Goal: Task Accomplishment & Management: Complete application form

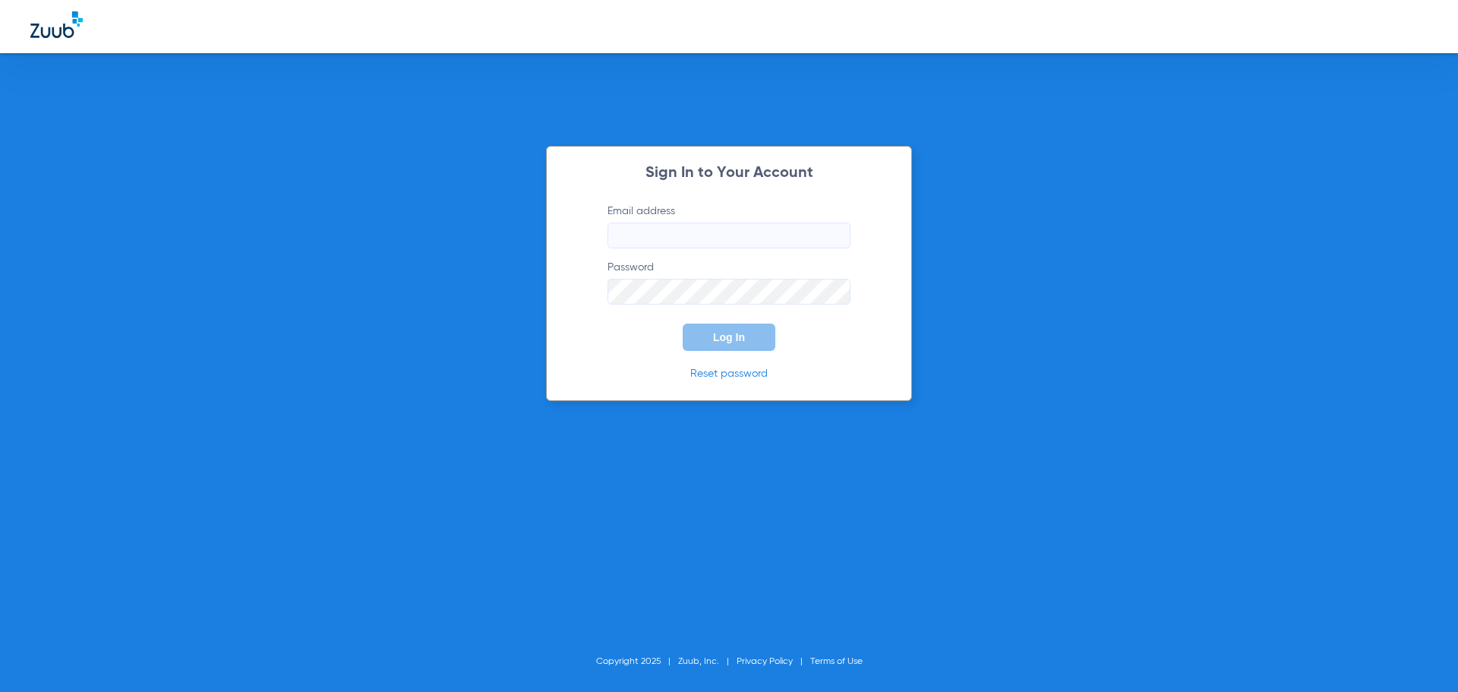
type input "[EMAIL_ADDRESS][DOMAIN_NAME]"
drag, startPoint x: 648, startPoint y: 345, endPoint x: 674, endPoint y: 339, distance: 26.4
click at [657, 343] on form "Email address [EMAIL_ADDRESS][DOMAIN_NAME] Password Log In" at bounding box center [729, 277] width 289 height 147
click at [716, 327] on button "Log In" at bounding box center [729, 337] width 93 height 27
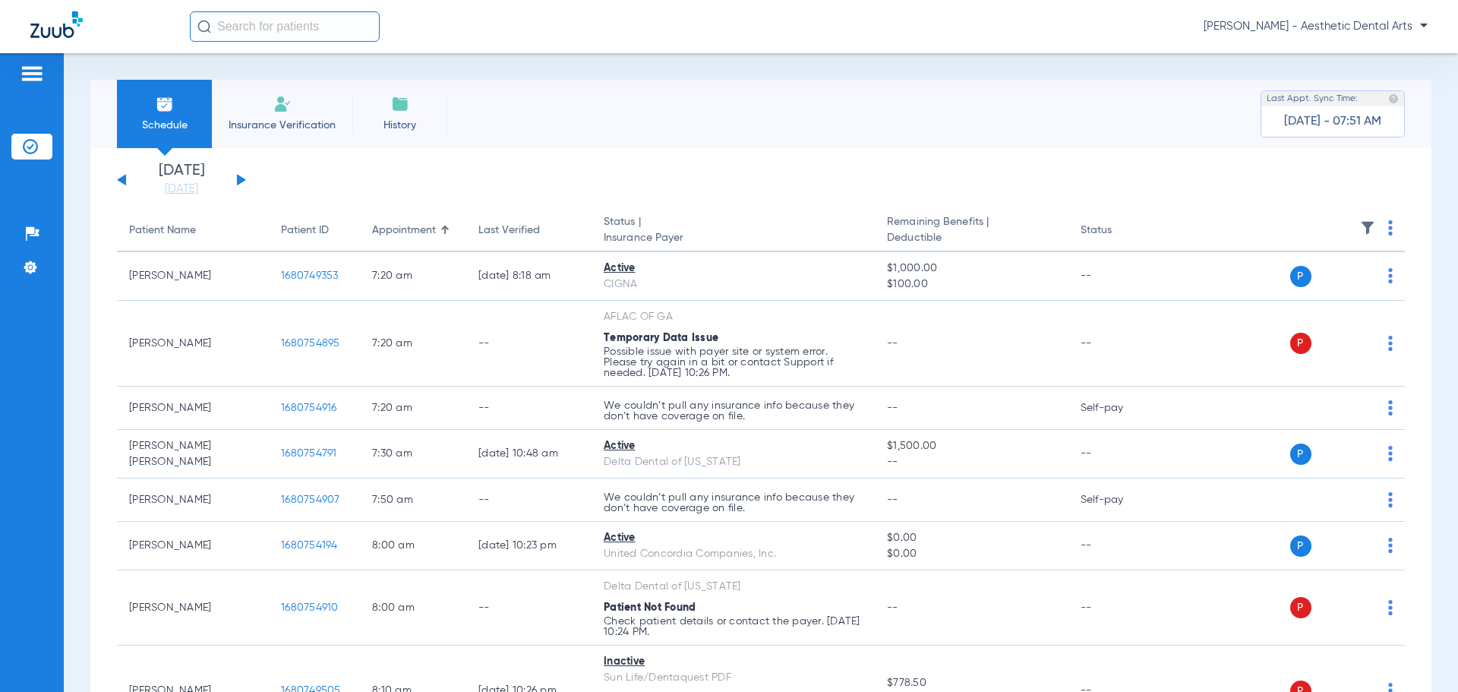
click at [343, 112] on li "Insurance Verification" at bounding box center [282, 114] width 141 height 68
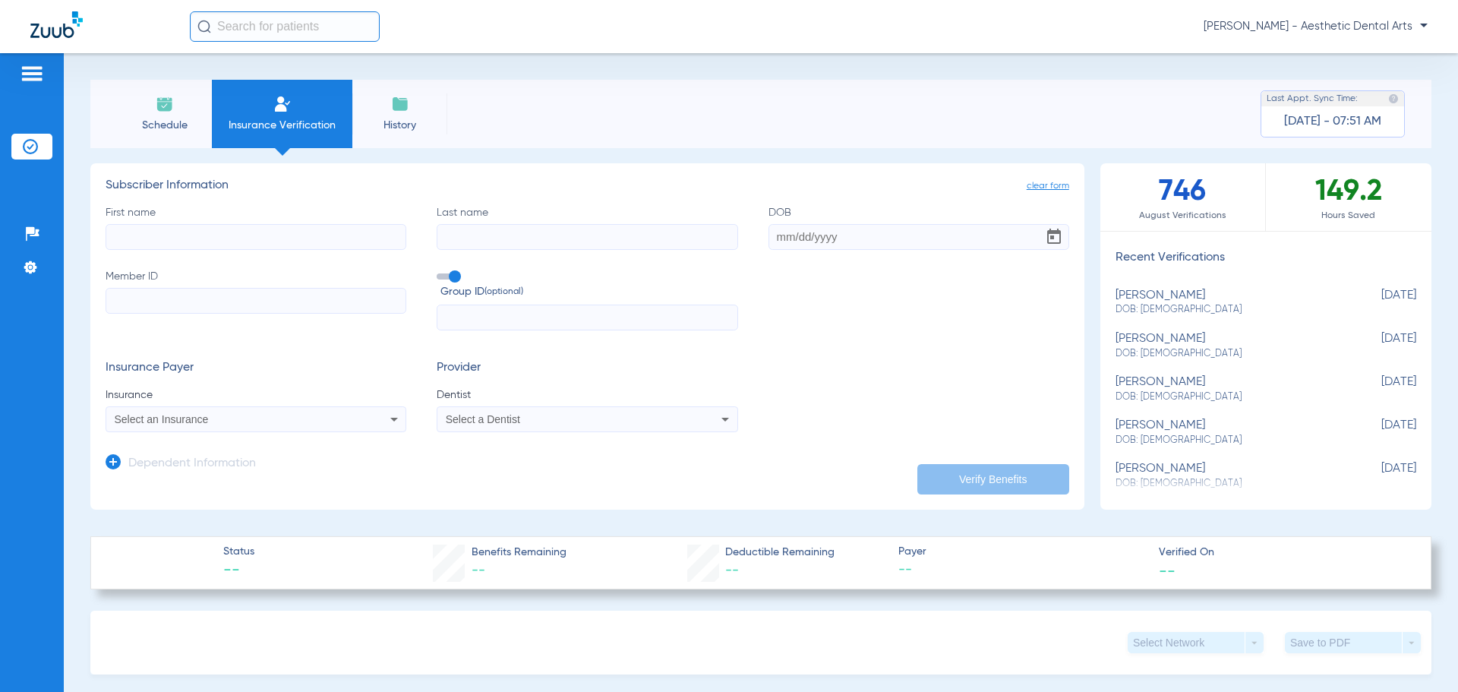
click at [285, 236] on input "First name" at bounding box center [256, 237] width 301 height 26
type input "daniella"
click at [475, 240] on input "Last name" at bounding box center [587, 237] width 301 height 26
type input "ziliani"
click at [248, 319] on label "Member ID" at bounding box center [256, 300] width 301 height 62
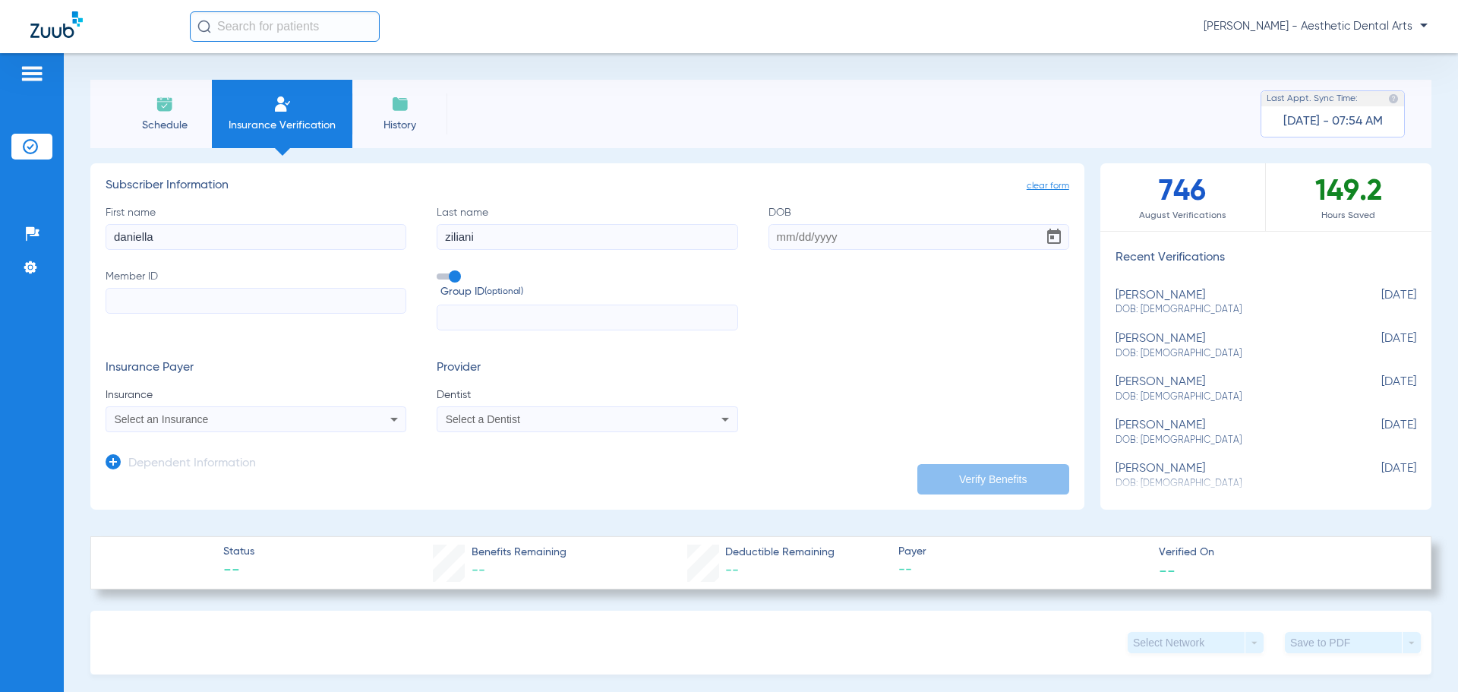
click at [248, 314] on input "Member ID" at bounding box center [256, 301] width 301 height 26
click at [315, 302] on input "Member ID Required" at bounding box center [256, 301] width 301 height 26
type input "911857158"
click at [253, 412] on div "Select an Insurance" at bounding box center [255, 419] width 299 height 18
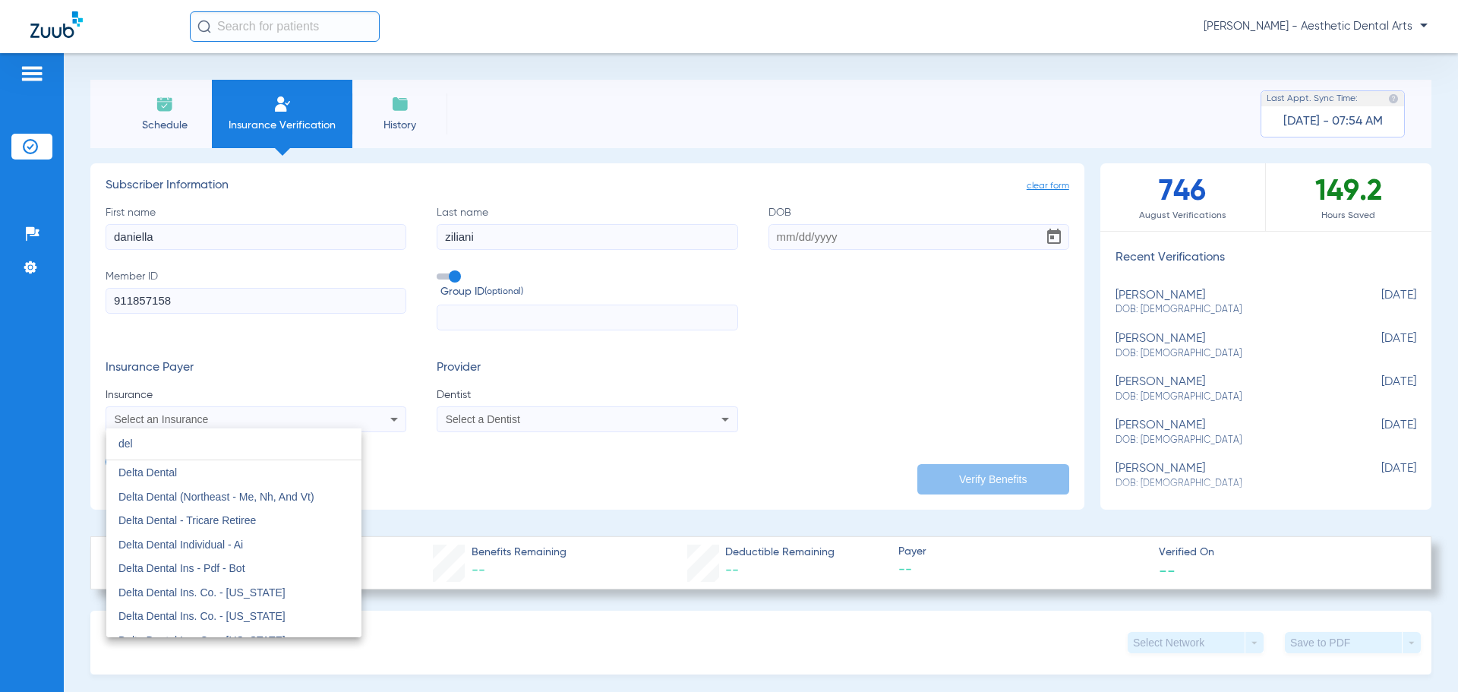
type input "del"
click at [189, 475] on mat-option "Delta Dental" at bounding box center [233, 472] width 255 height 24
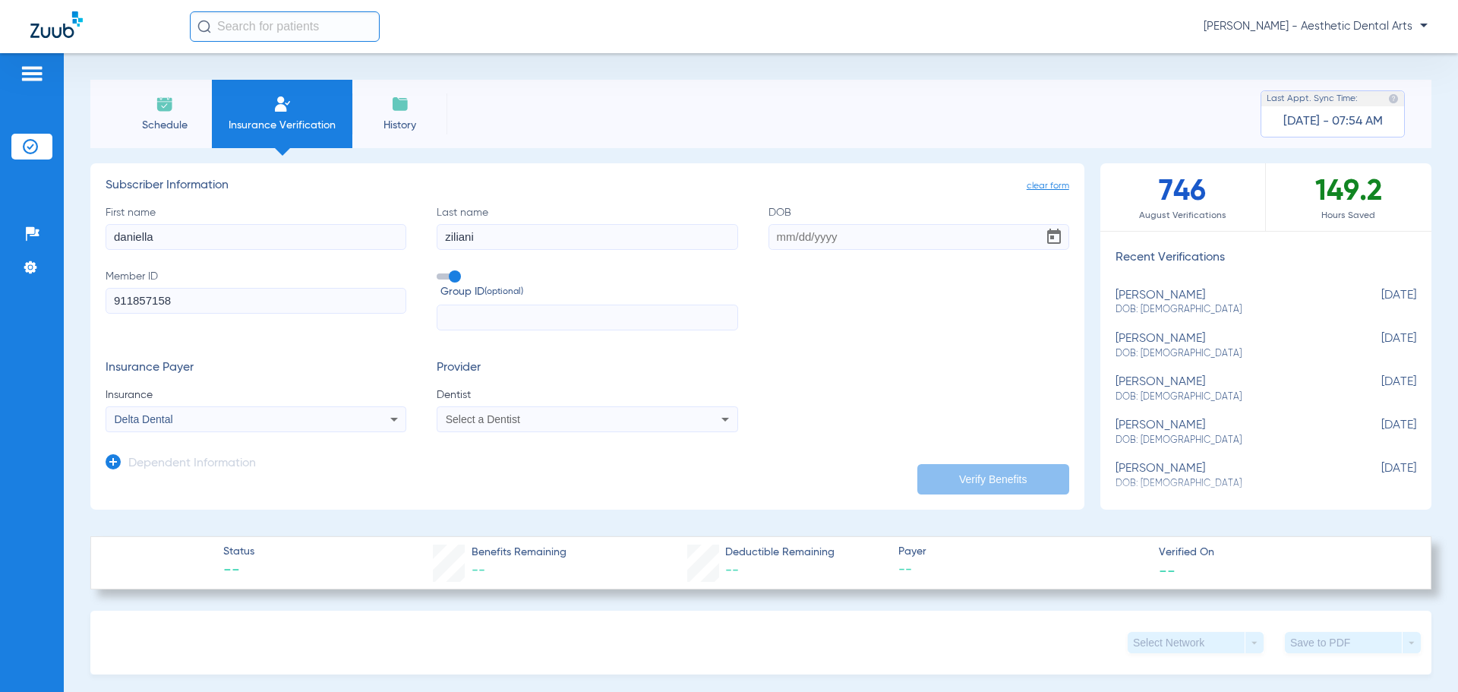
click at [201, 437] on app-dependent-form "Dependent Information" at bounding box center [588, 457] width 964 height 51
click at [214, 419] on div "Delta Dental" at bounding box center [228, 419] width 227 height 11
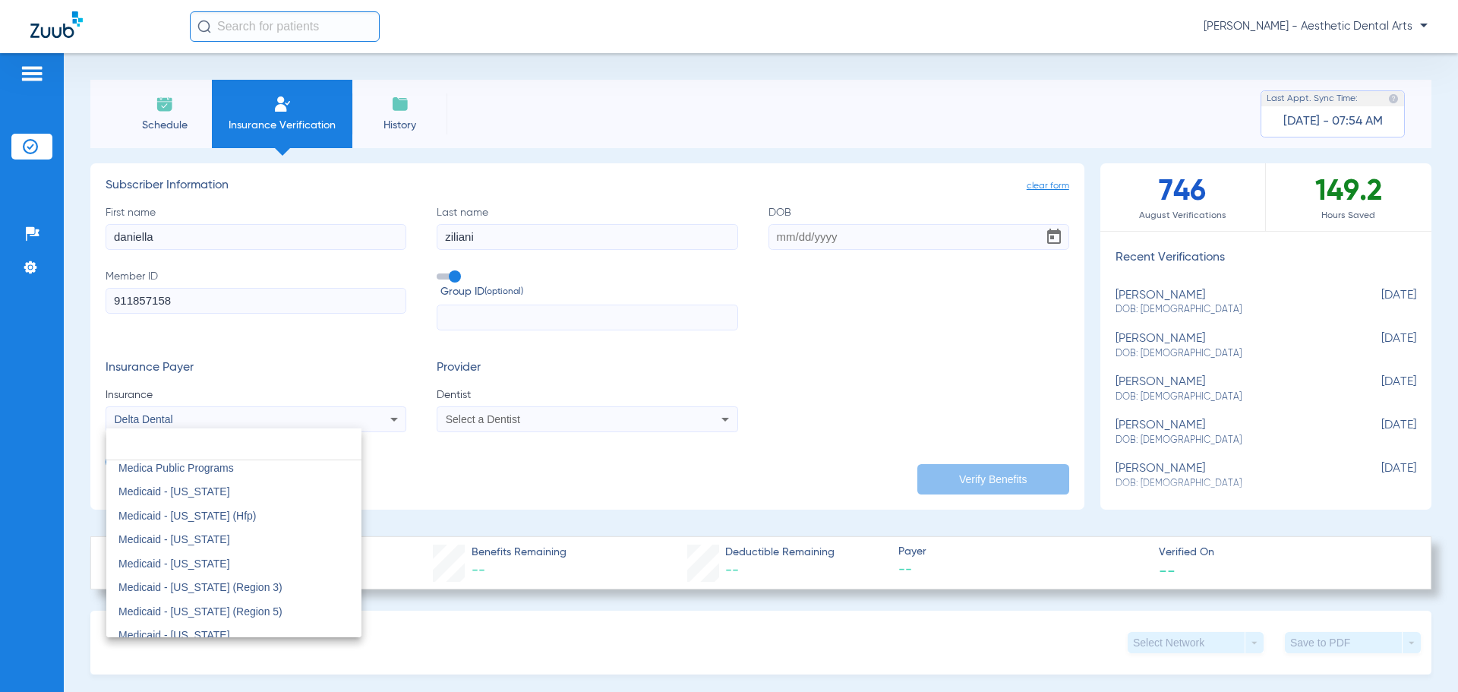
scroll to position [5930, 0]
click at [507, 485] on div at bounding box center [729, 346] width 1458 height 692
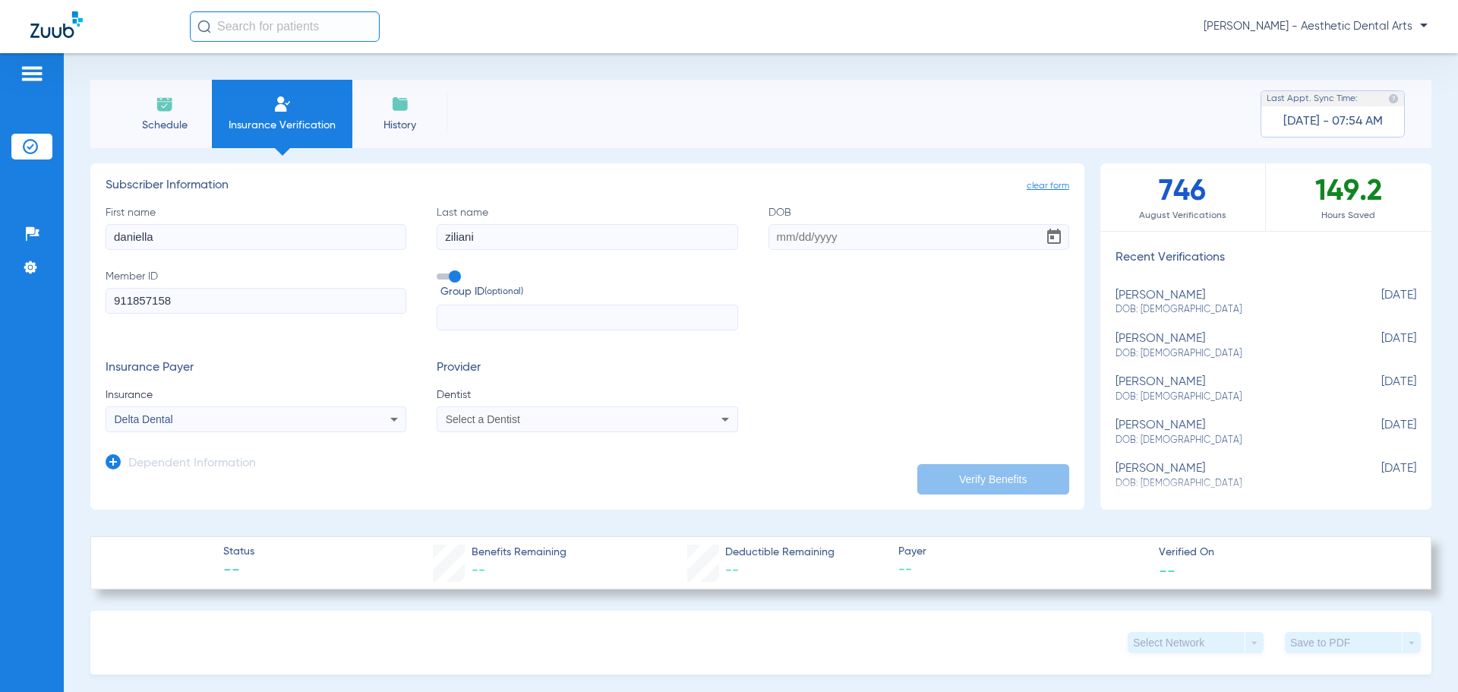
click at [941, 494] on app-manual-verification-form "clear form Subscriber Information First name [PERSON_NAME] Last name [PERSON_NA…" at bounding box center [587, 336] width 994 height 346
click at [505, 416] on span "Select a Dentist" at bounding box center [483, 419] width 74 height 12
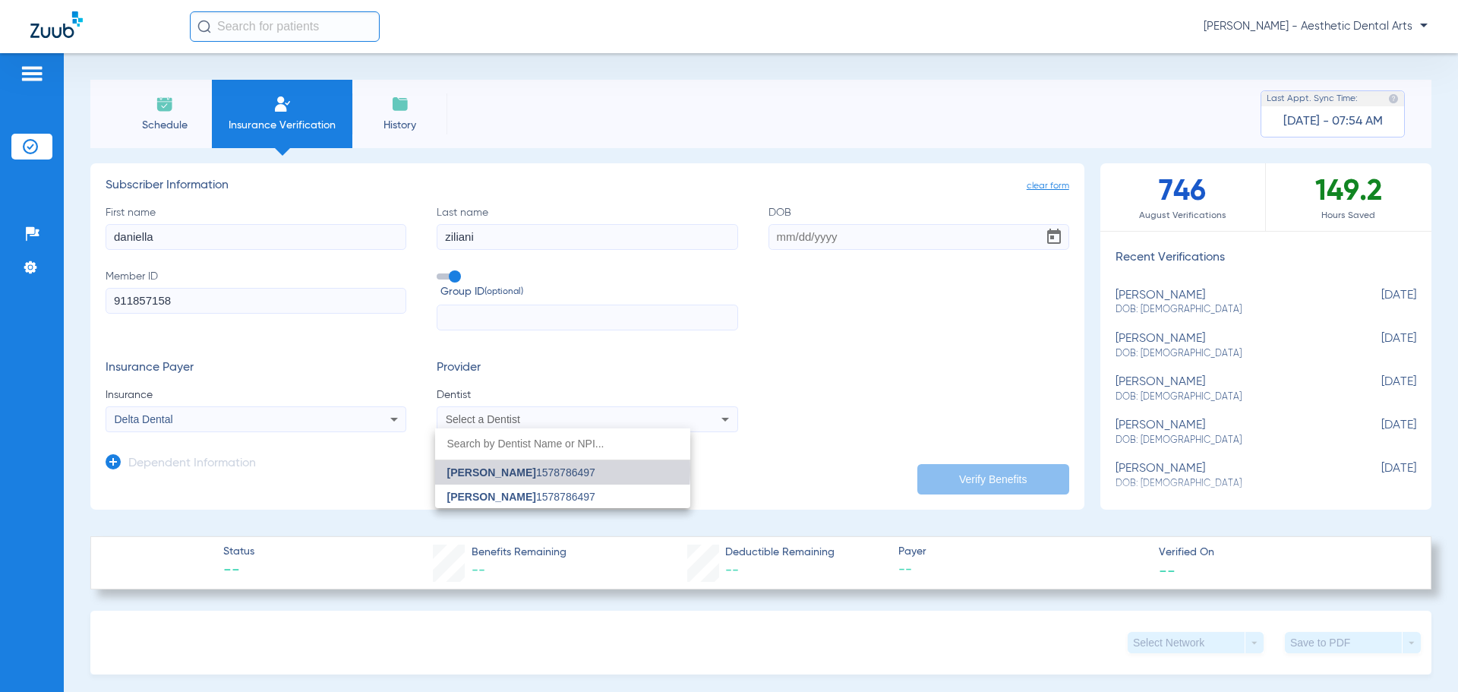
click at [501, 469] on span "[PERSON_NAME]" at bounding box center [491, 472] width 89 height 12
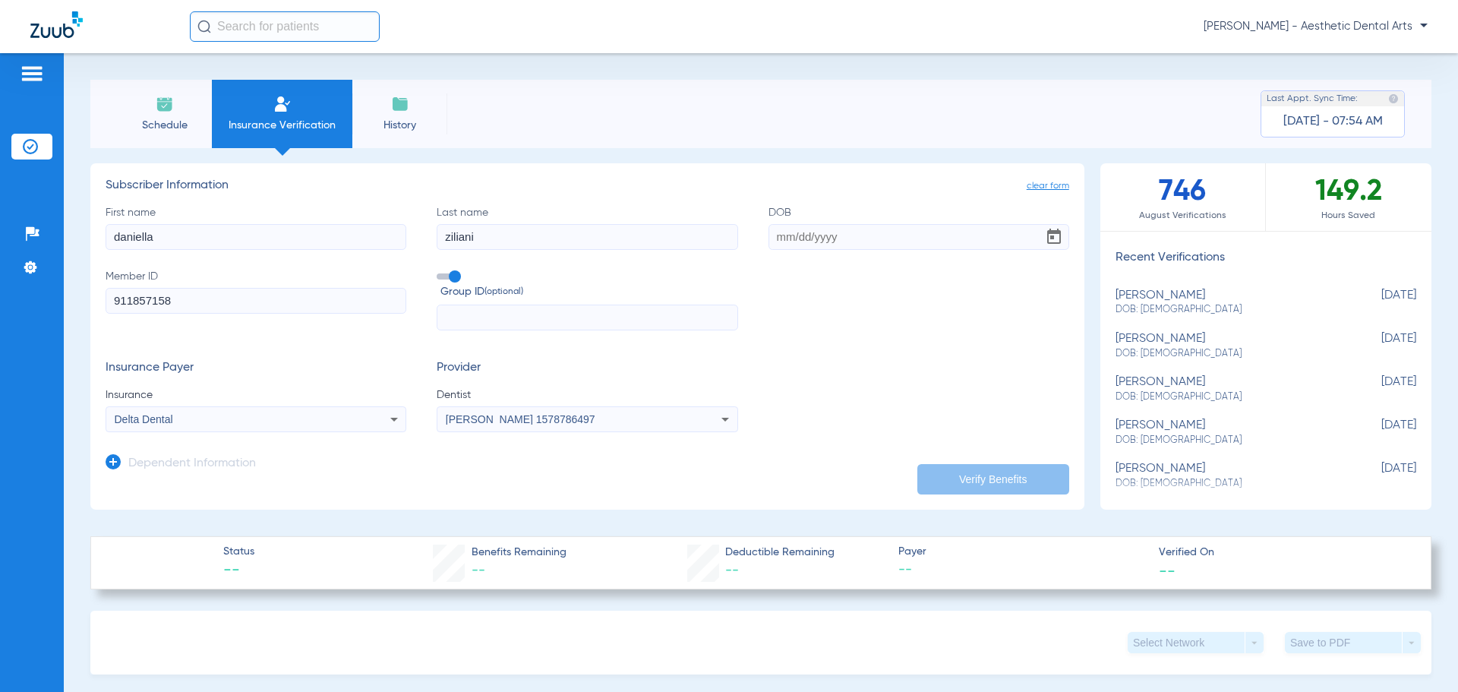
click at [931, 494] on app-manual-verification-form "clear form Subscriber Information First name [PERSON_NAME] Last name [PERSON_NA…" at bounding box center [587, 336] width 994 height 346
click at [806, 248] on input "DOB" at bounding box center [919, 237] width 301 height 26
type input "[DATE]"
click at [987, 487] on button "Verify Benefits" at bounding box center [993, 479] width 152 height 30
click at [789, 381] on div "Insurance Payer Insurance Delta Dental Provider Dentist [PERSON_NAME] 1578786497" at bounding box center [588, 396] width 964 height 71
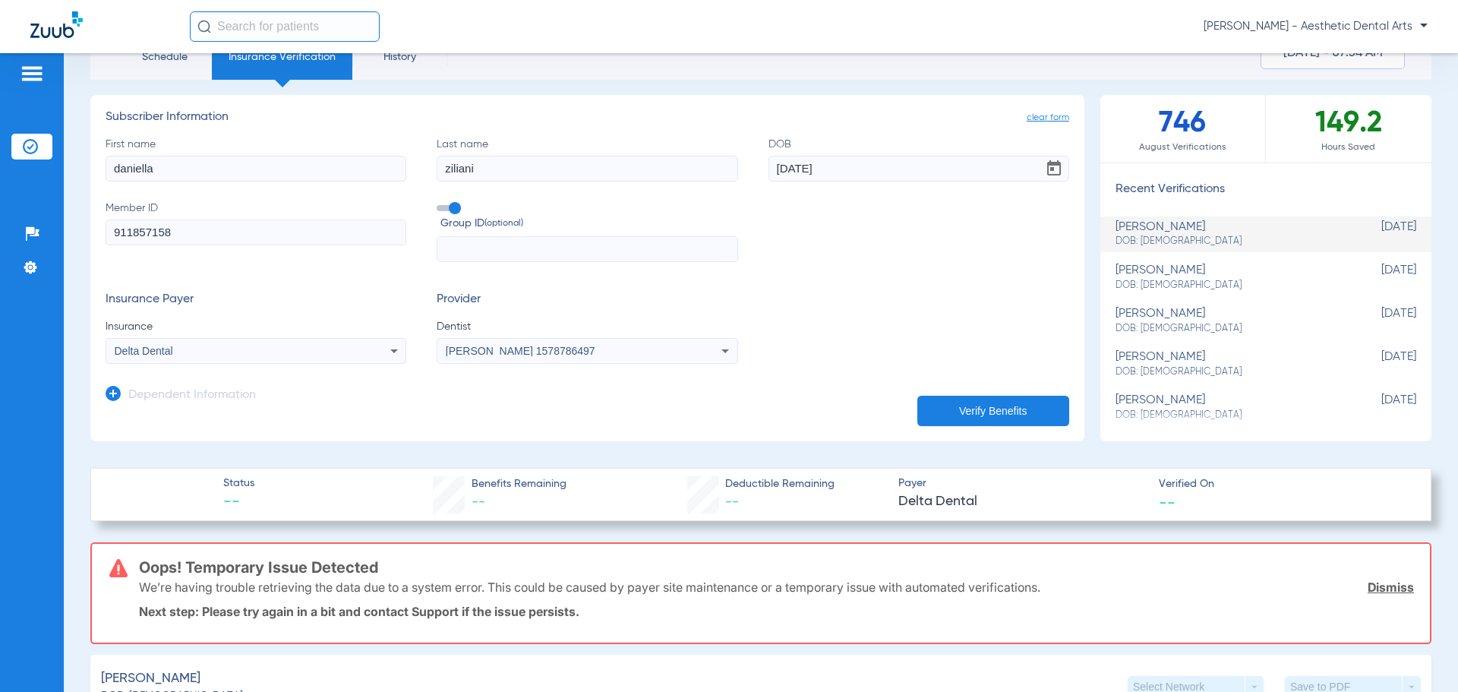
scroll to position [76, 0]
